Goal: Task Accomplishment & Management: Manage account settings

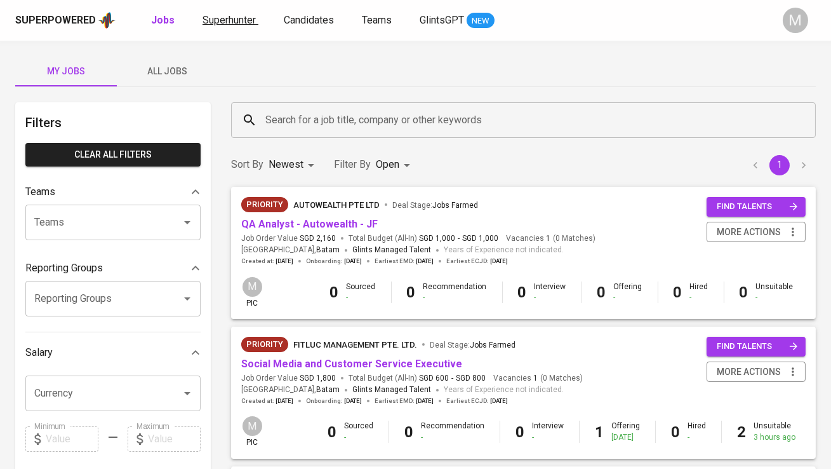
click at [224, 20] on span "Superhunter" at bounding box center [229, 20] width 53 height 12
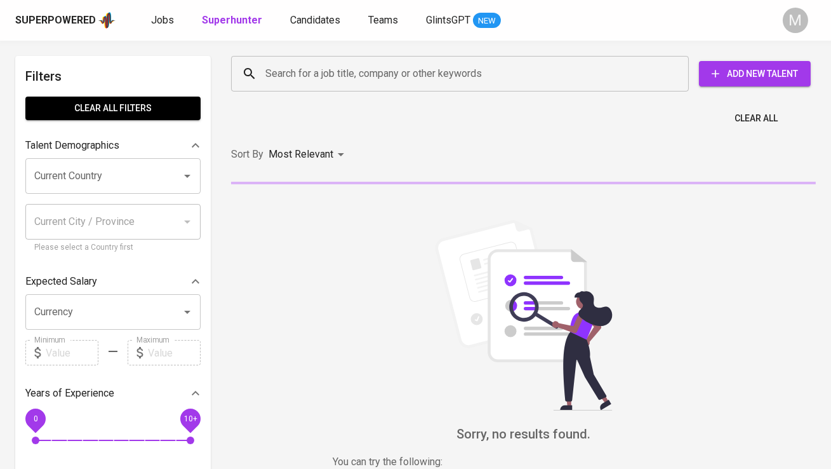
click at [325, 77] on input "Search for a job title, company or other keywords" at bounding box center [463, 74] width 402 height 24
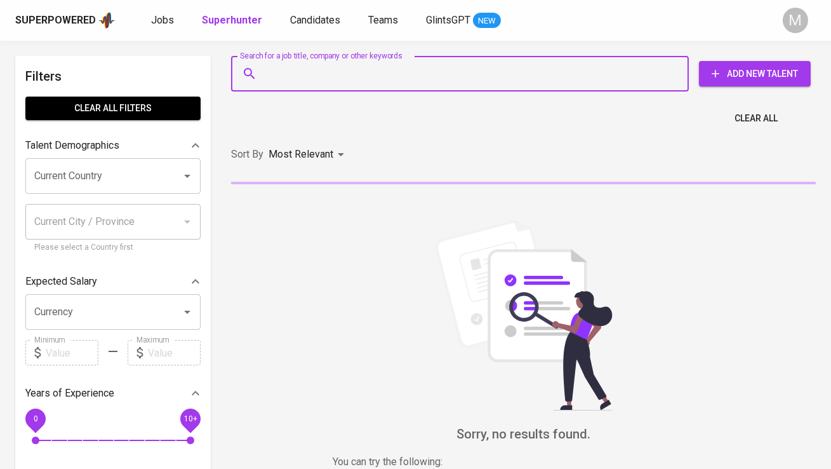
paste input "[EMAIL_ADDRESS][DOMAIN_NAME] |"
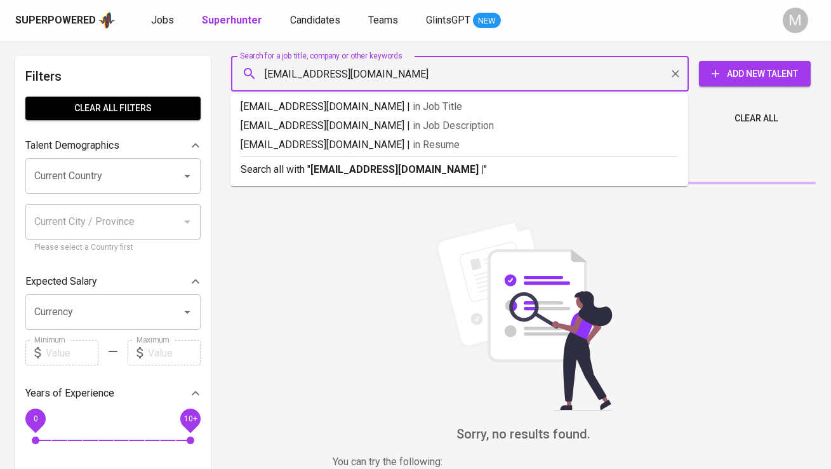
type input "[EMAIL_ADDRESS][DOMAIN_NAME]"
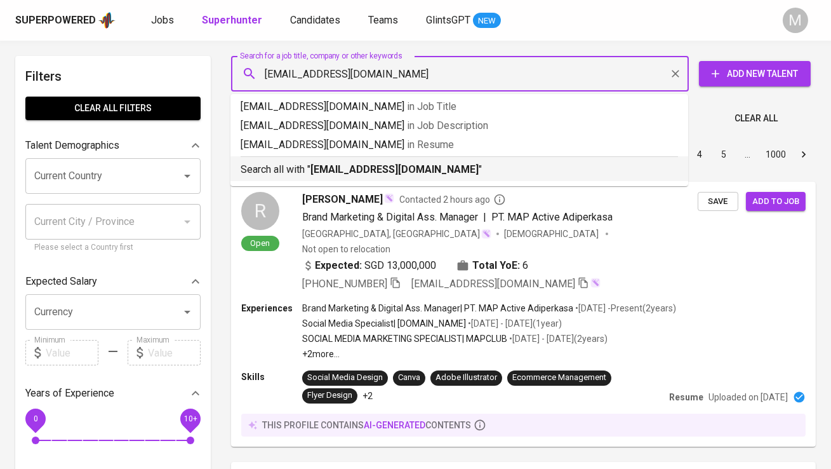
click at [354, 171] on b "[EMAIL_ADDRESS][DOMAIN_NAME]" at bounding box center [394, 169] width 168 height 12
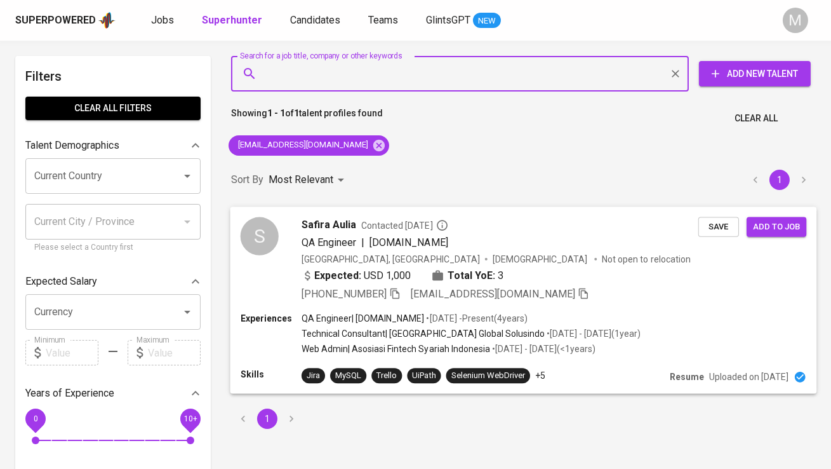
click at [265, 225] on div "S" at bounding box center [260, 236] width 38 height 38
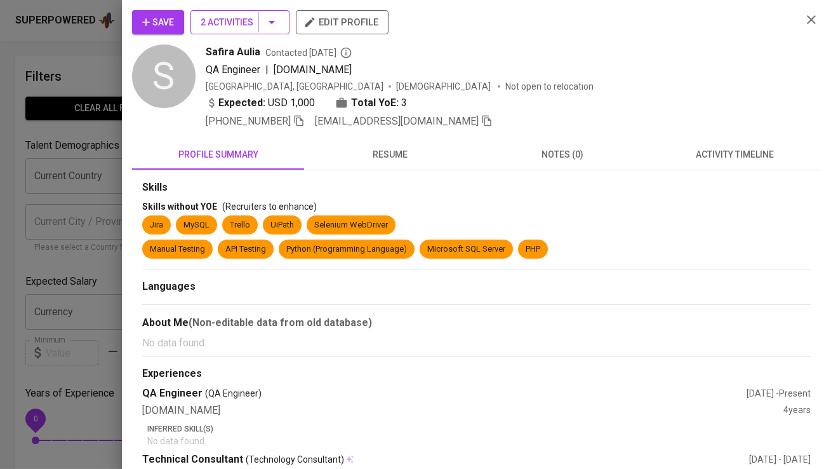
click at [190, 18] on button "2 Activities" at bounding box center [239, 22] width 99 height 24
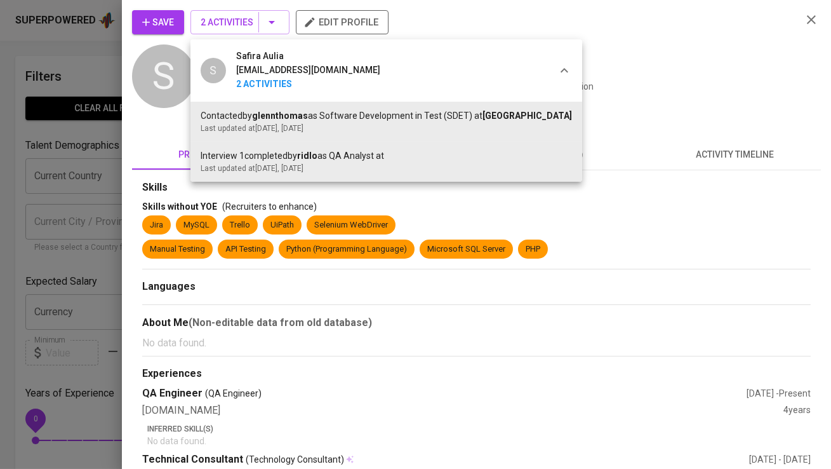
click at [191, 18] on div at bounding box center [415, 234] width 831 height 469
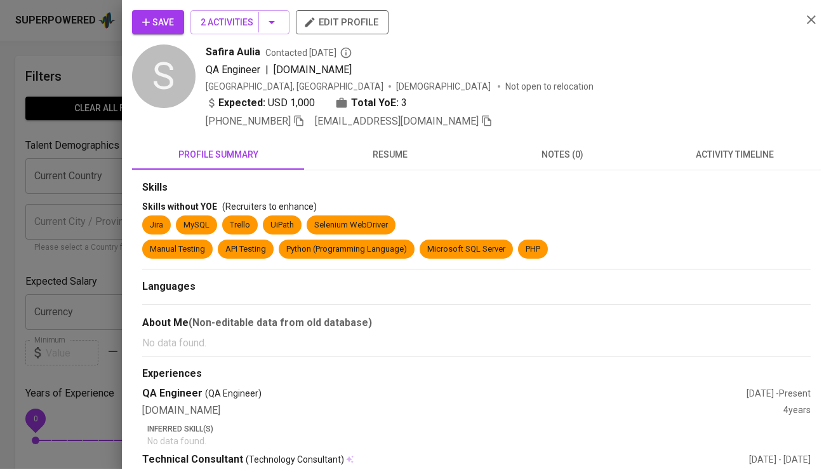
click at [142, 12] on button "Save" at bounding box center [158, 22] width 52 height 24
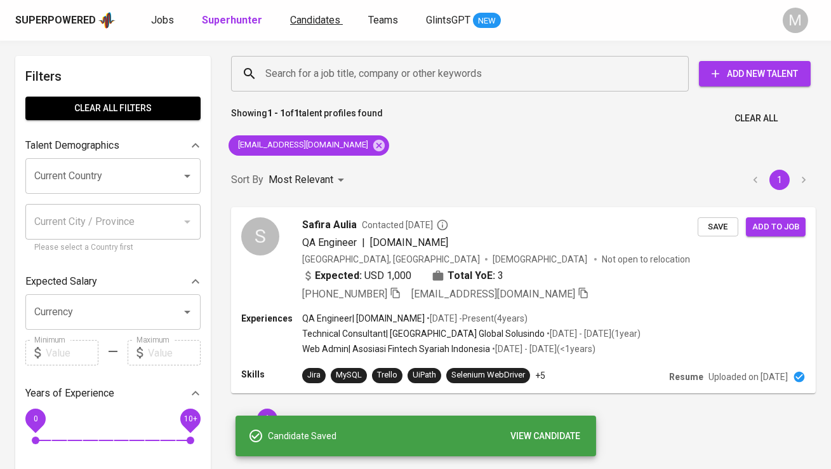
click at [296, 19] on span "Candidates" at bounding box center [315, 20] width 50 height 12
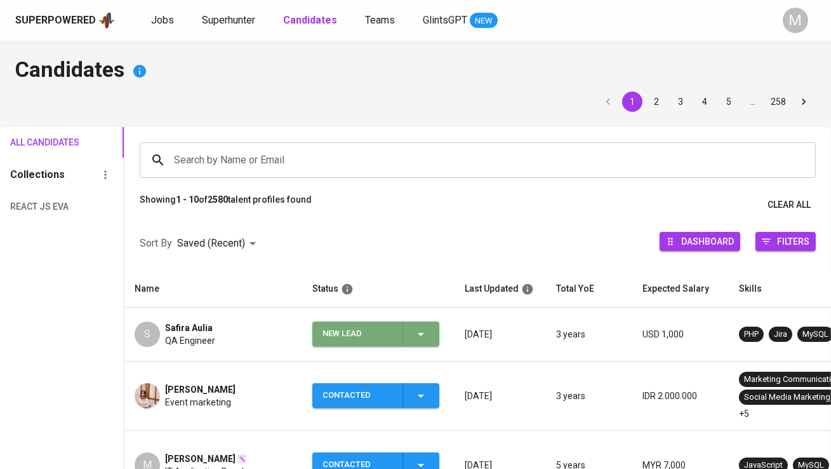
click at [347, 331] on div "New Lead" at bounding box center [358, 333] width 70 height 25
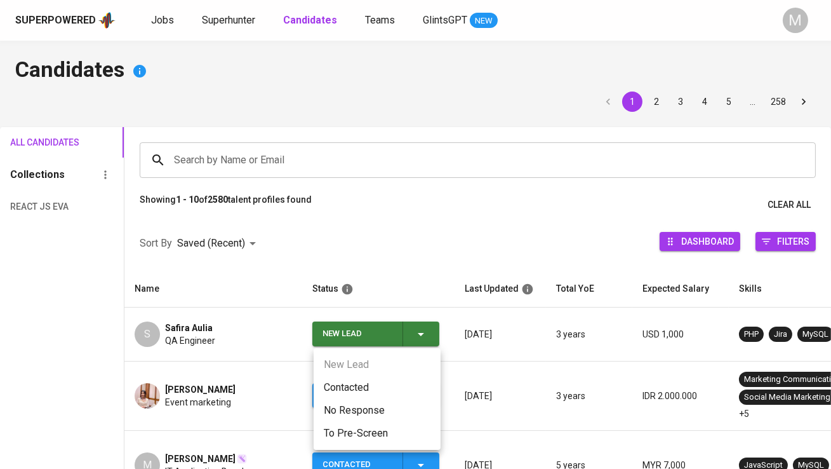
click at [357, 382] on li "Contacted" at bounding box center [377, 387] width 127 height 23
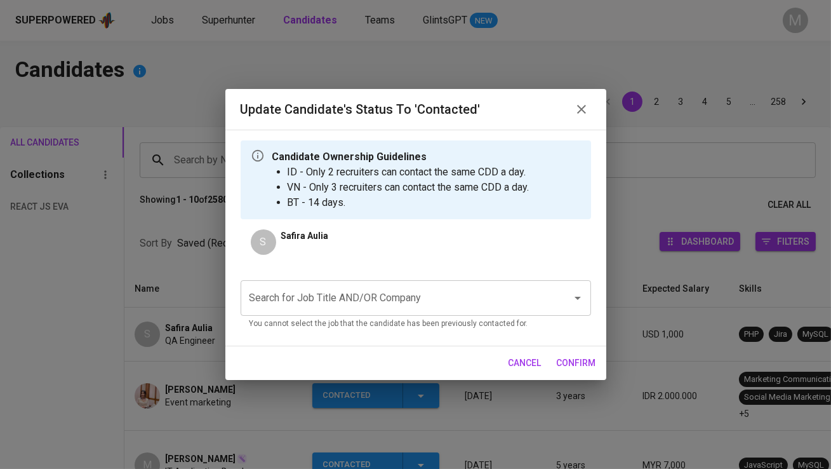
click at [341, 309] on input "Search for Job Title AND/OR Company" at bounding box center [398, 298] width 304 height 24
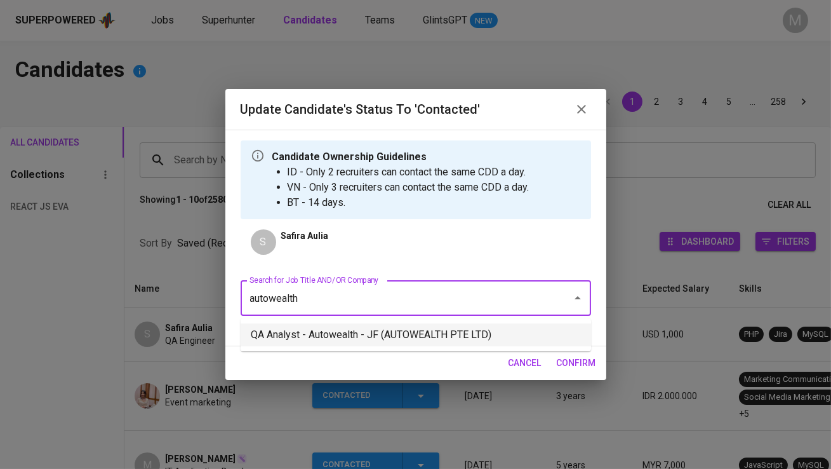
click at [392, 331] on li "QA Analyst - Autowealth - JF (AUTOWEALTH PTE LTD)" at bounding box center [416, 334] width 351 height 23
type input "autowealth"
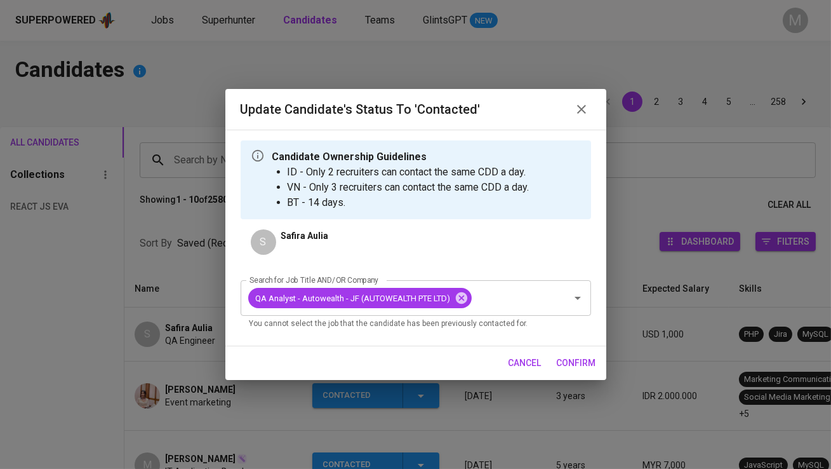
click at [578, 362] on span "confirm" at bounding box center [576, 363] width 39 height 16
